Goal: Information Seeking & Learning: Learn about a topic

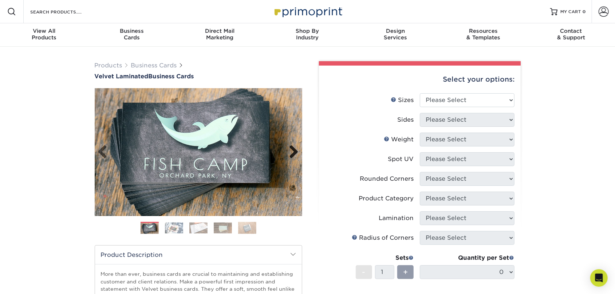
click at [295, 155] on link "Next" at bounding box center [291, 152] width 15 height 15
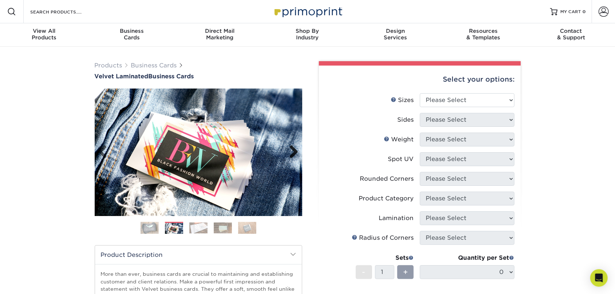
click at [295, 155] on link "Next" at bounding box center [291, 152] width 15 height 15
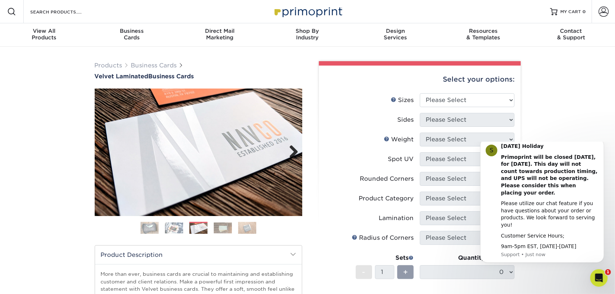
click at [295, 155] on link "Next" at bounding box center [291, 152] width 15 height 15
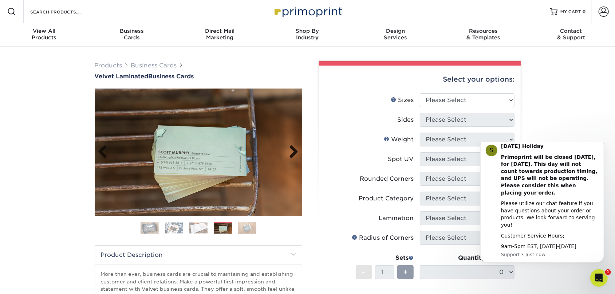
click at [295, 155] on link "Next" at bounding box center [291, 152] width 15 height 15
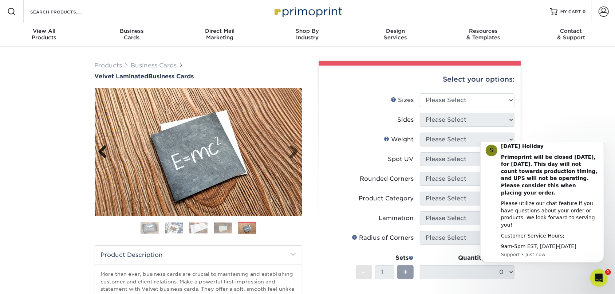
click at [102, 155] on link "Previous" at bounding box center [105, 152] width 15 height 15
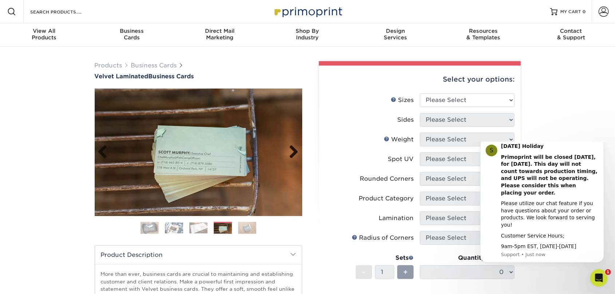
click at [295, 152] on link "Next" at bounding box center [291, 152] width 15 height 15
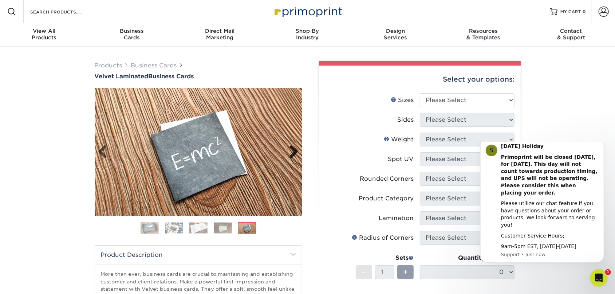
click at [295, 152] on link "Next" at bounding box center [291, 152] width 15 height 15
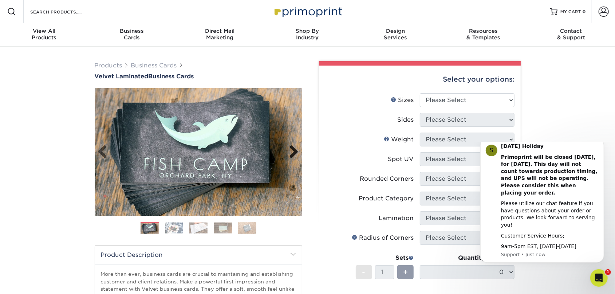
click at [295, 152] on link "Next" at bounding box center [291, 152] width 15 height 15
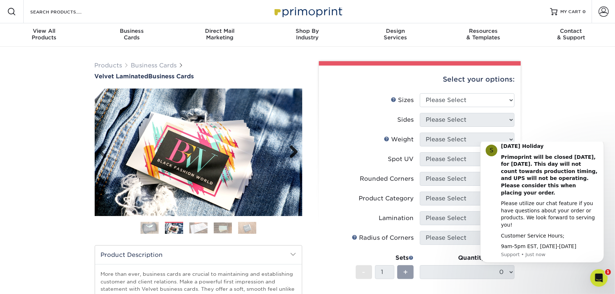
click at [294, 152] on link "Next" at bounding box center [291, 152] width 15 height 15
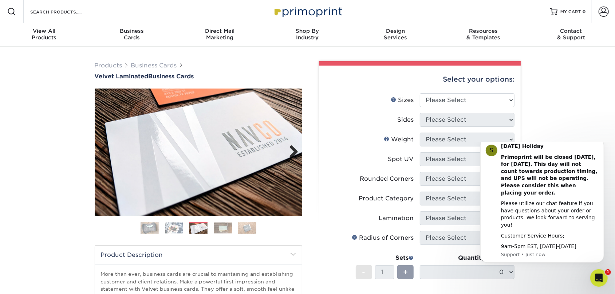
click at [292, 152] on link "Next" at bounding box center [291, 152] width 15 height 15
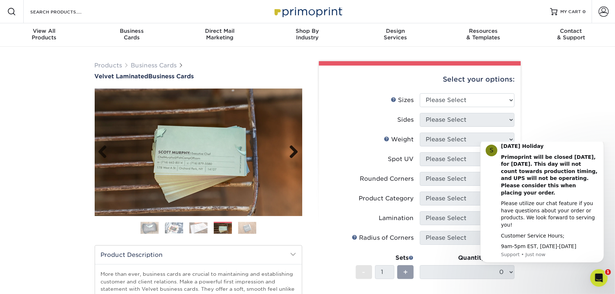
click at [292, 152] on link "Next" at bounding box center [291, 152] width 15 height 15
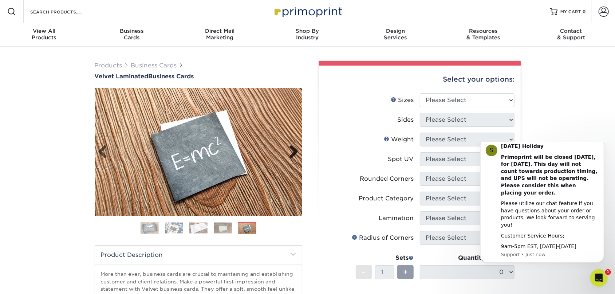
click at [292, 152] on link "Next" at bounding box center [291, 152] width 15 height 15
